Goal: Find specific page/section: Find specific page/section

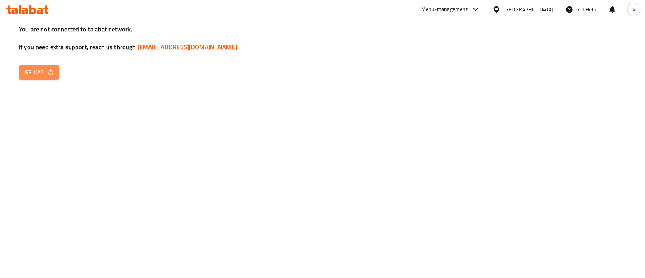
click at [33, 72] on span "Reload" at bounding box center [39, 72] width 28 height 9
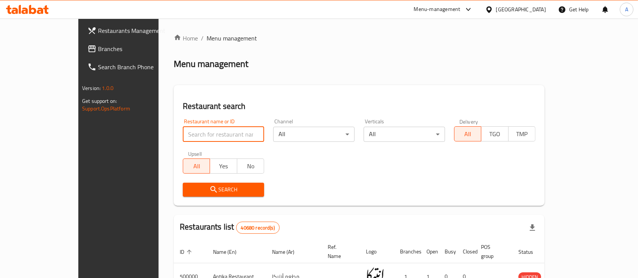
click at [218, 141] on input "search" at bounding box center [223, 134] width 81 height 15
type input "Krispy kreme"
click button "Search" at bounding box center [223, 190] width 81 height 14
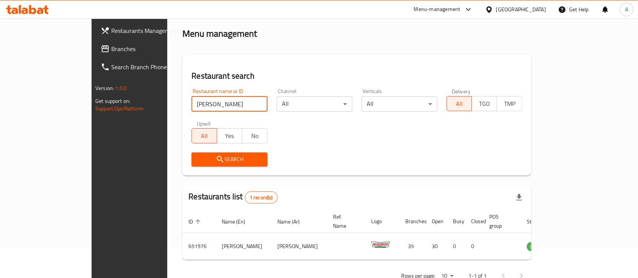
scroll to position [44, 0]
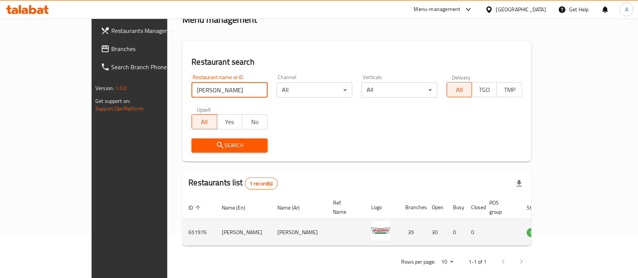
click at [586, 219] on td "enhanced table" at bounding box center [573, 232] width 26 height 27
click at [586, 220] on td "enhanced table" at bounding box center [573, 232] width 26 height 27
click at [580, 228] on link "enhanced table" at bounding box center [573, 232] width 14 height 9
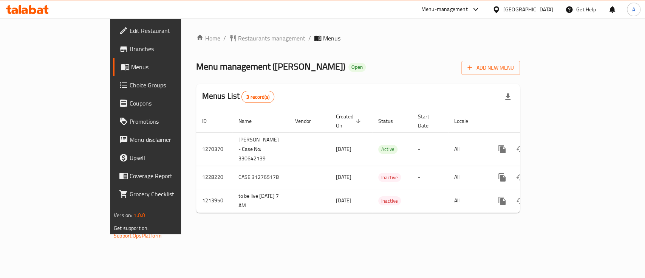
click at [130, 46] on span "Branches" at bounding box center [171, 48] width 82 height 9
